Goal: Find specific page/section: Find specific page/section

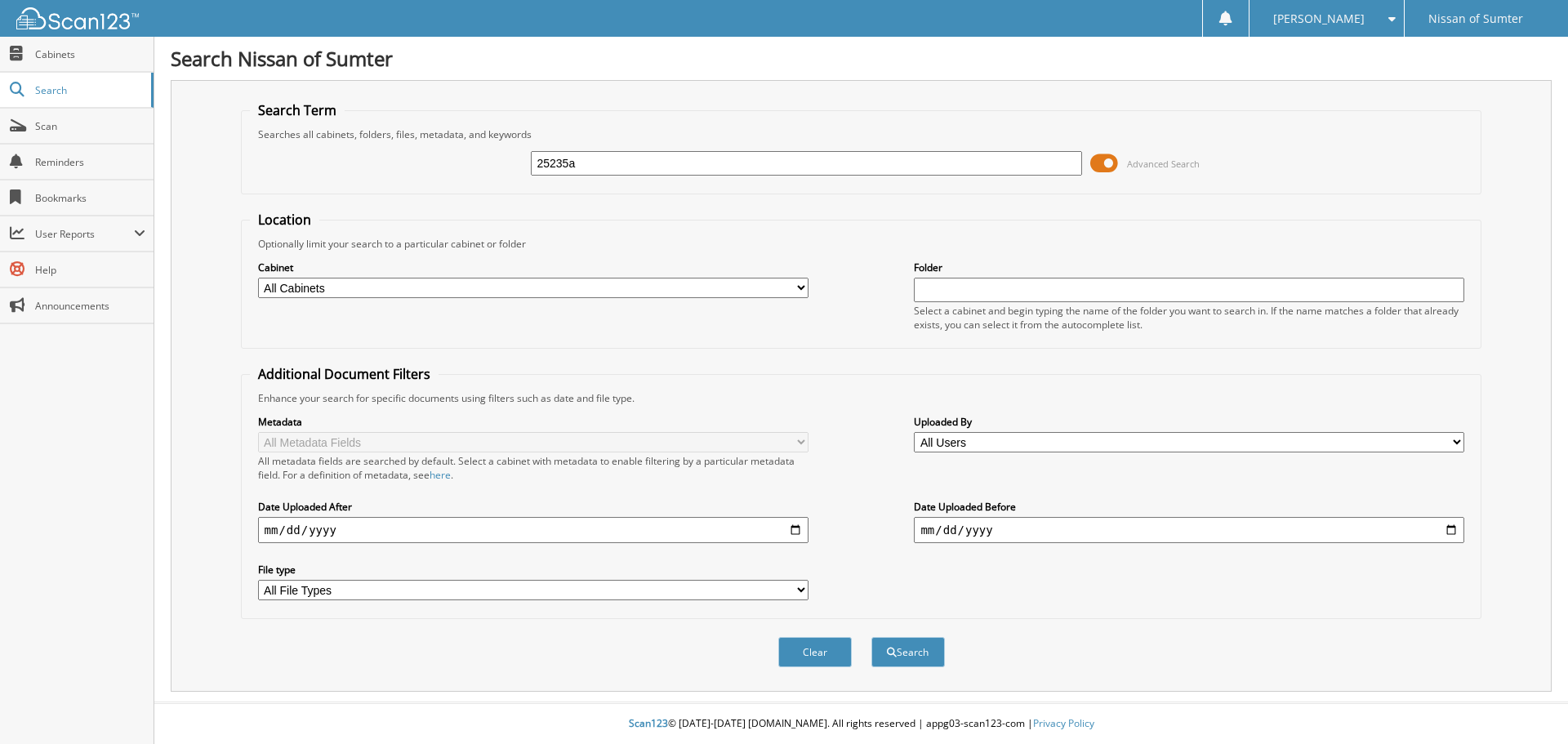
type input "25235a"
click at [871, 637] on button "Search" at bounding box center [908, 652] width 74 height 31
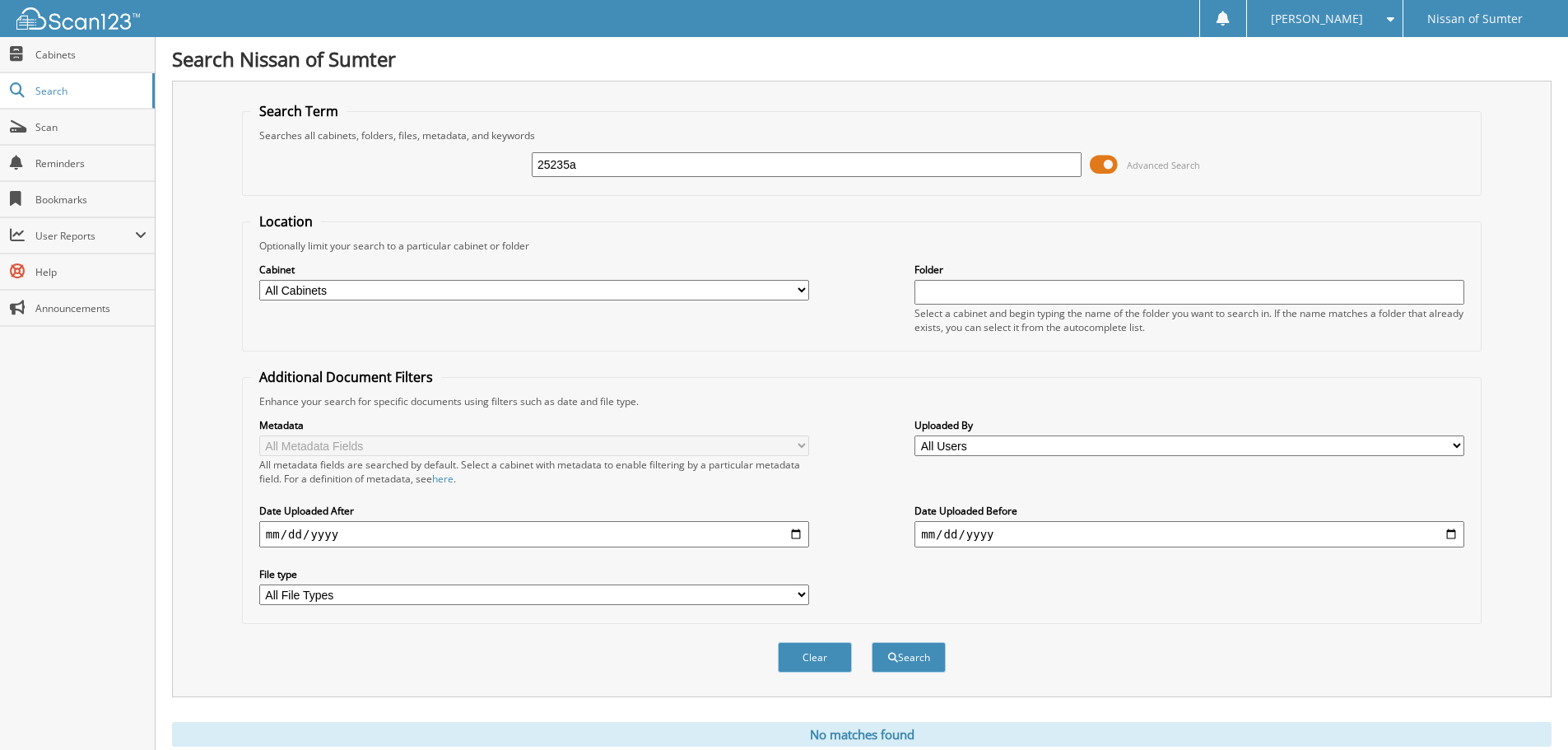
click at [820, 163] on input "25235a" at bounding box center [806, 164] width 550 height 25
paste input "[US_VEHICLE_IDENTIFICATION_NUMBER]"
type input "5N1AZ2MG1HN127380"
click at [872, 642] on button "Search" at bounding box center [909, 657] width 74 height 31
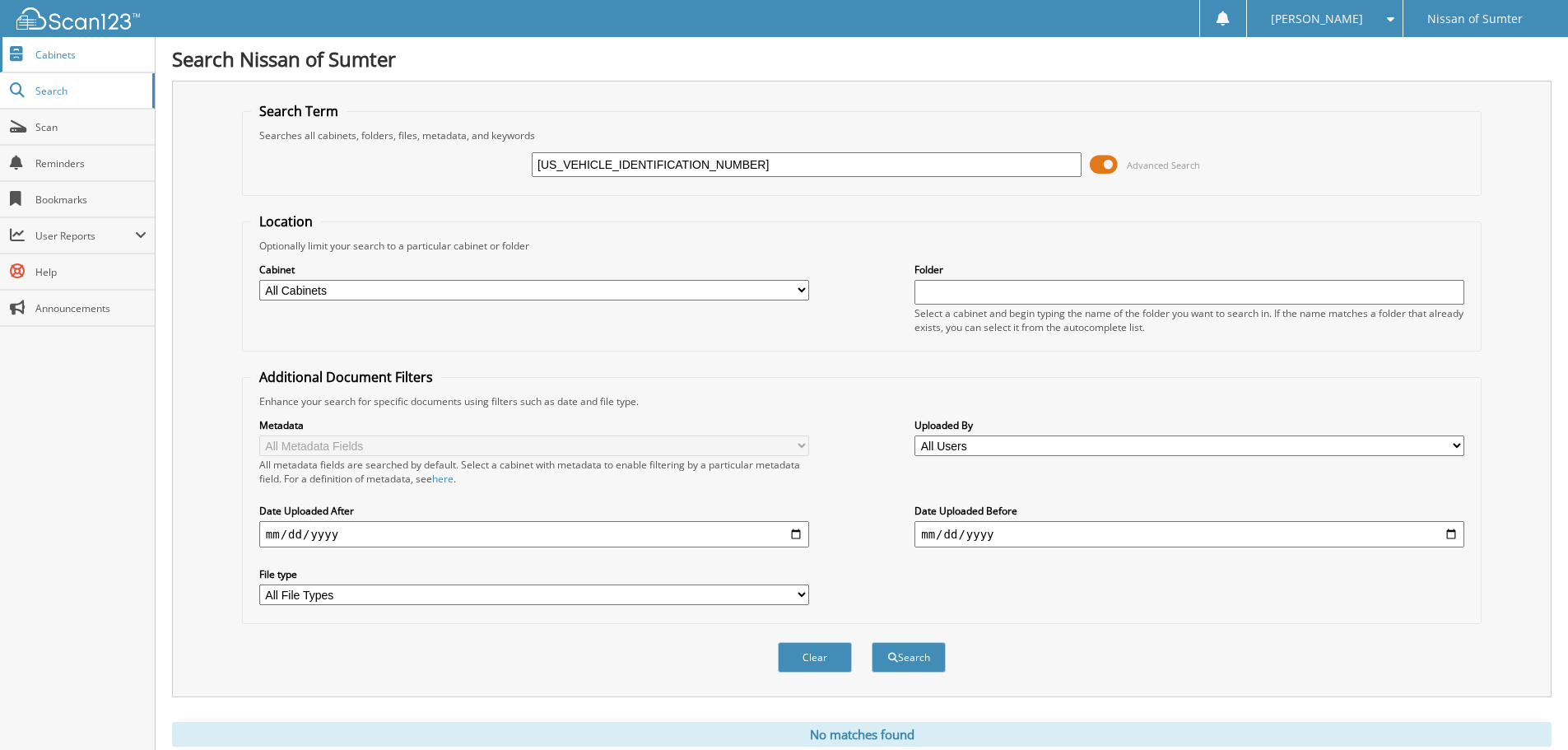
click at [70, 52] on span "Cabinets" at bounding box center [91, 54] width 111 height 14
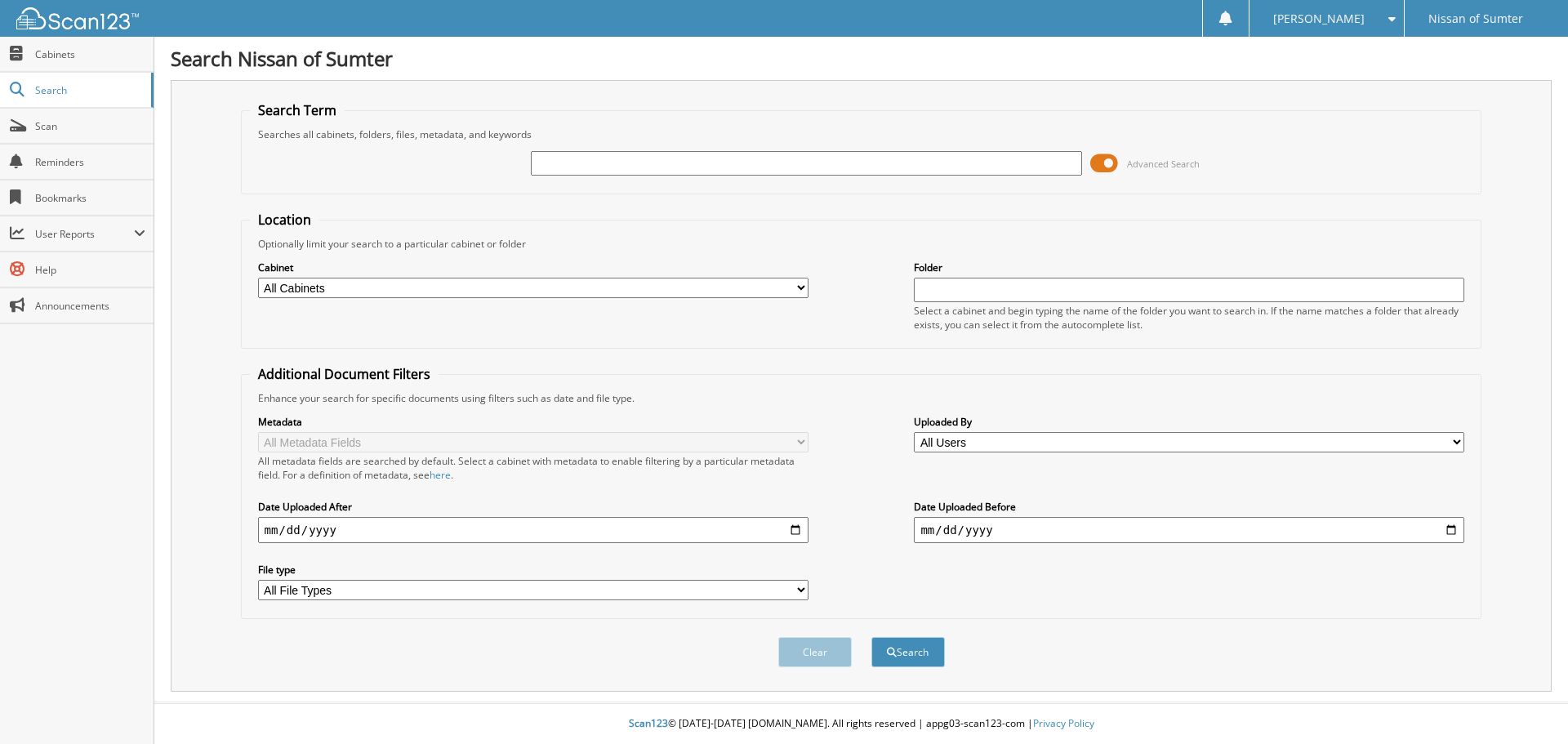
click at [681, 154] on input "text" at bounding box center [806, 163] width 551 height 24
type input "63864"
click at [871, 637] on button "Search" at bounding box center [908, 652] width 74 height 31
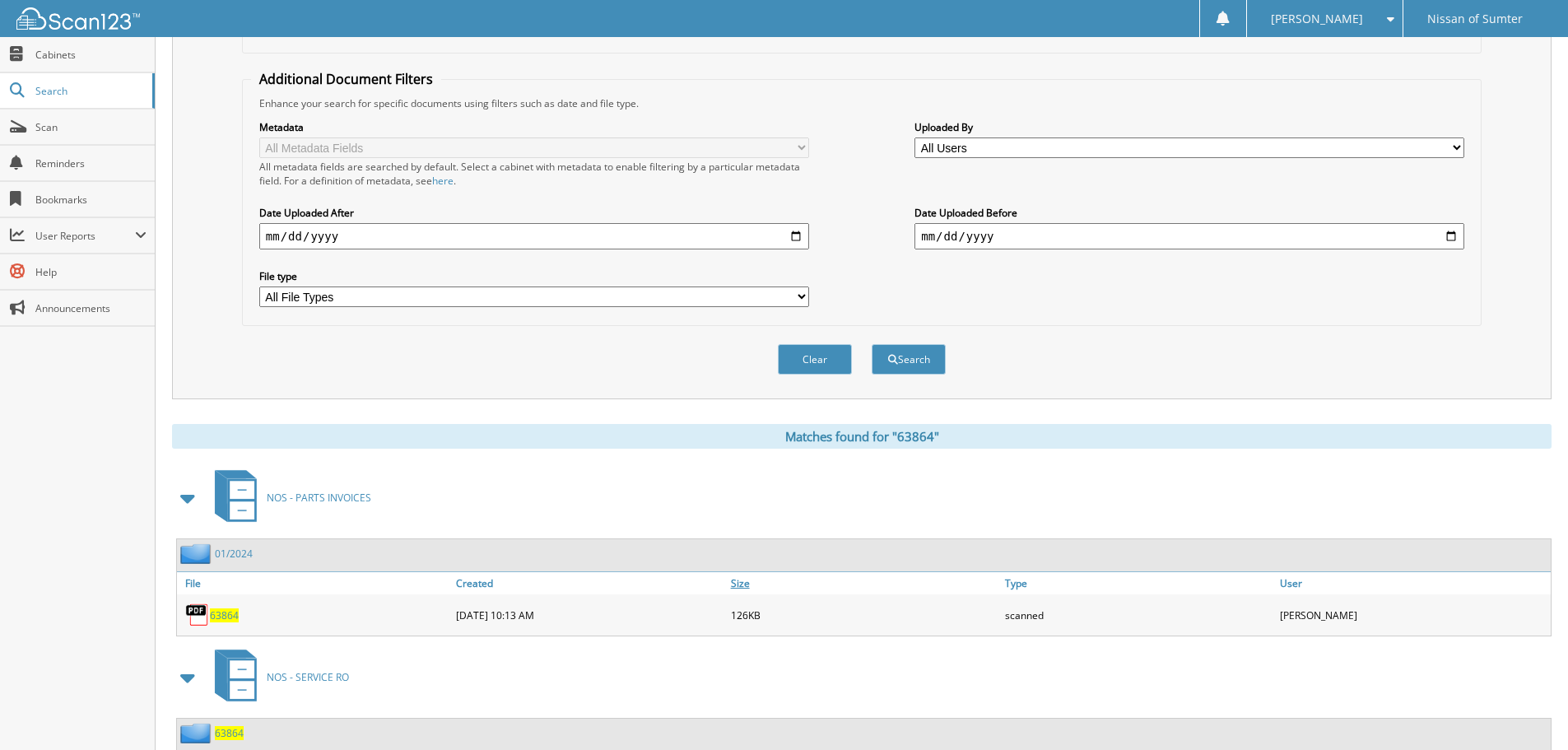
scroll to position [350, 0]
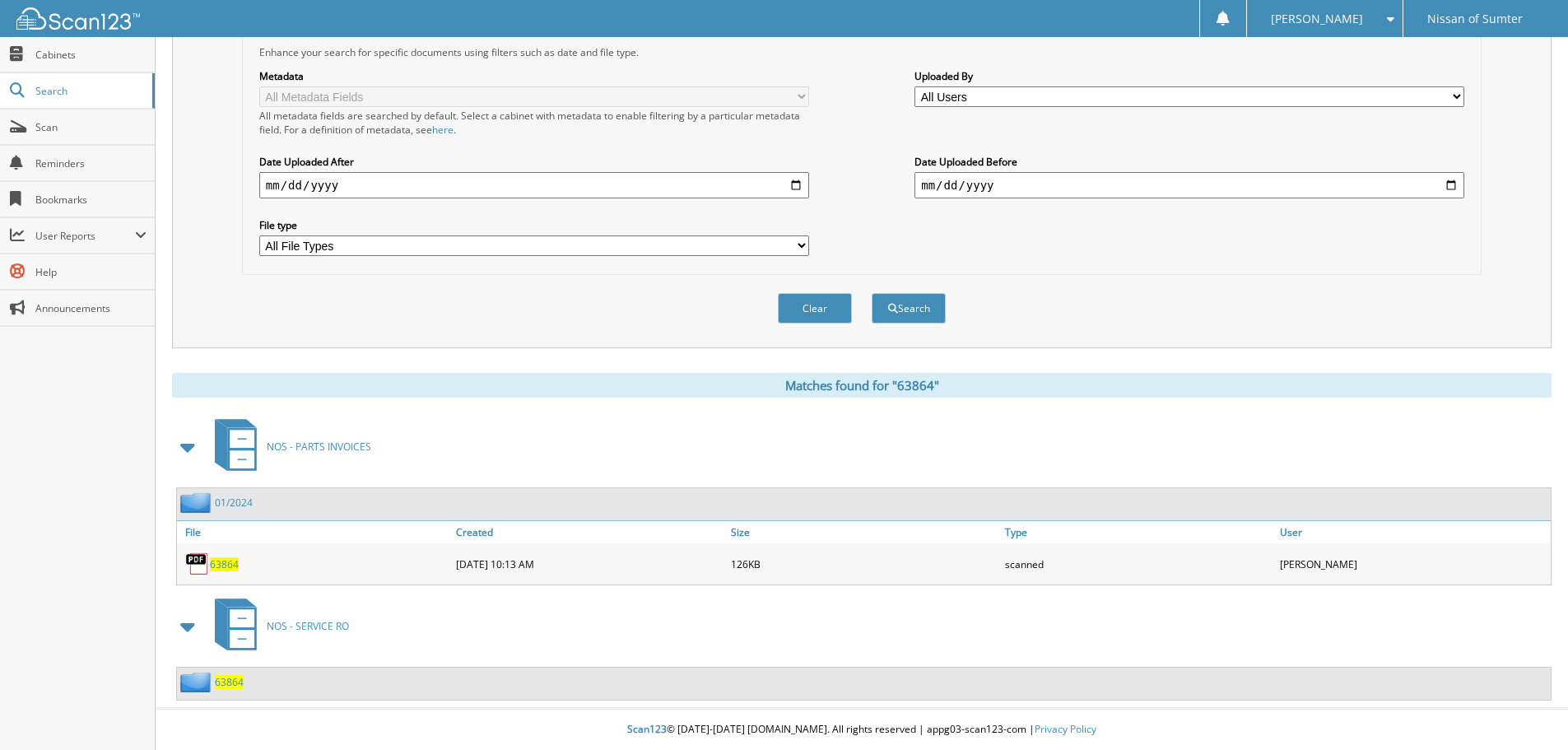
click at [223, 570] on span "63864" at bounding box center [224, 563] width 29 height 14
click at [229, 677] on span "63864" at bounding box center [230, 681] width 29 height 14
